Goal: Task Accomplishment & Management: Use online tool/utility

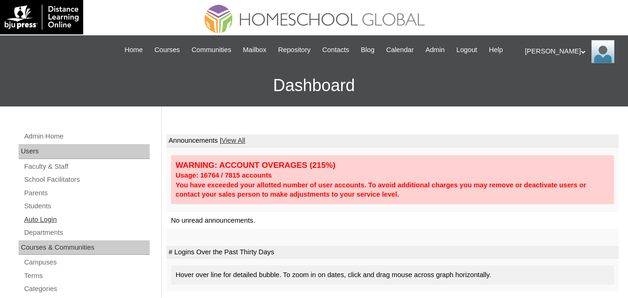
click at [42, 226] on link "Auto Login" at bounding box center [86, 220] width 127 height 12
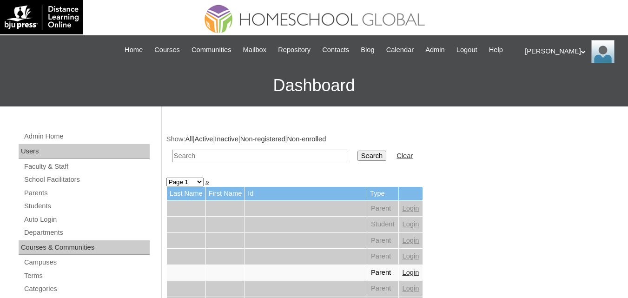
click at [216, 162] on input "text" at bounding box center [259, 156] width 175 height 13
paste input "Heiress Celine"
type input "Heiress Celine"
click at [358, 161] on input "Search" at bounding box center [372, 156] width 29 height 10
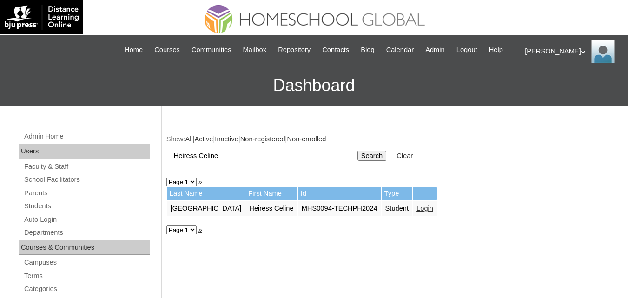
click at [417, 212] on link "Login" at bounding box center [425, 208] width 17 height 7
